Goal: Task Accomplishment & Management: Use online tool/utility

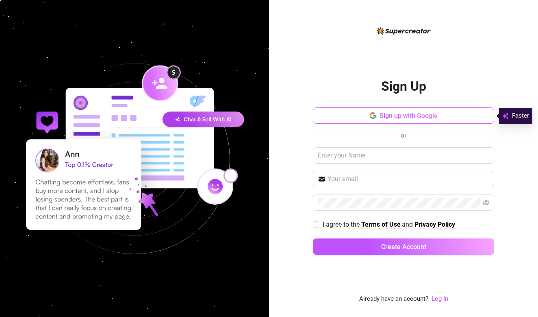
click at [365, 114] on button "Sign up with Google" at bounding box center [403, 115] width 181 height 16
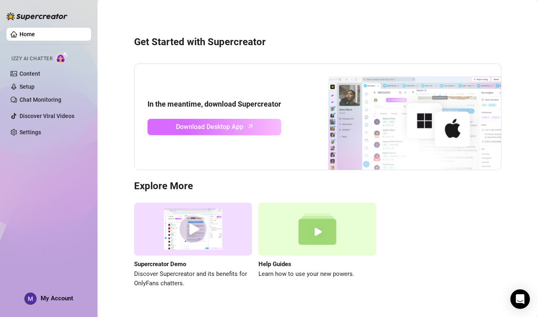
click at [202, 122] on span "Download Desktop App" at bounding box center [209, 127] width 67 height 10
